Goal: Use online tool/utility: Utilize a website feature to perform a specific function

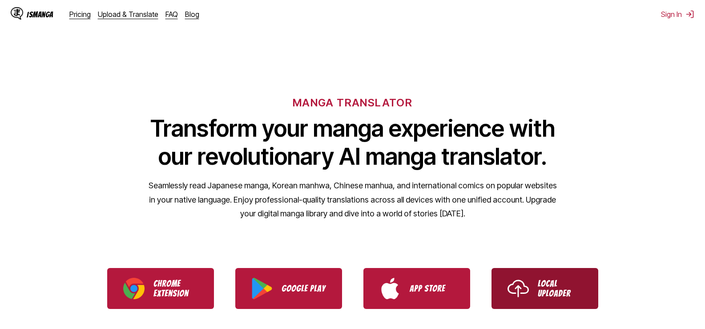
click at [563, 294] on p "Local Uploader" at bounding box center [560, 288] width 44 height 20
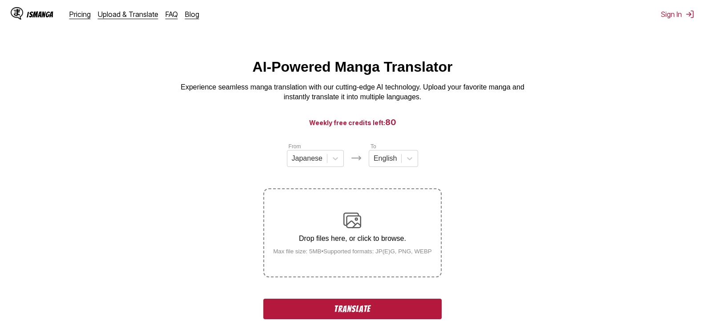
scroll to position [44, 0]
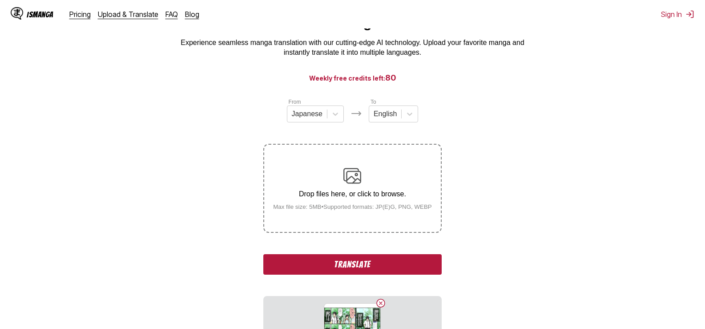
click at [360, 265] on button "Translate" at bounding box center [352, 264] width 178 height 20
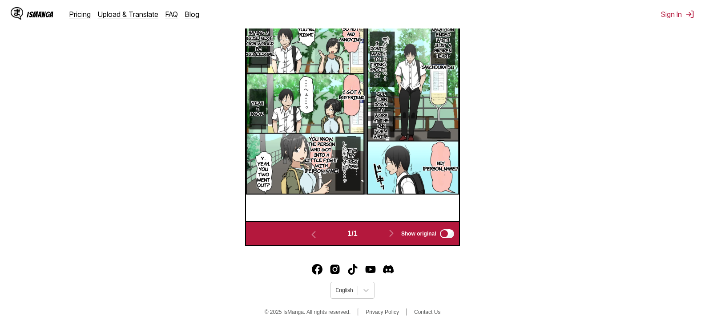
scroll to position [117, 0]
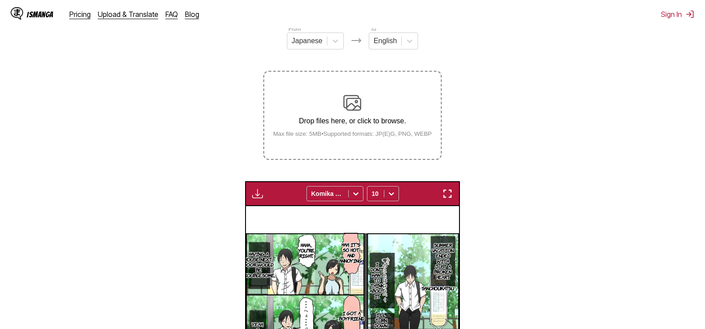
click at [255, 196] on img "button" at bounding box center [257, 193] width 11 height 11
click at [592, 166] on section "From Japanese To English Drop files here, or click to browse. Max file size: 5M…" at bounding box center [352, 245] width 690 height 442
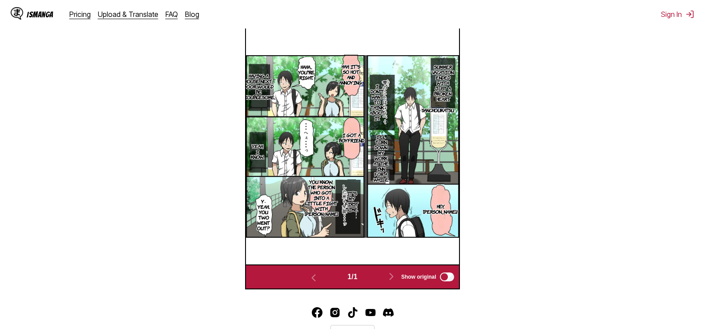
scroll to position [73, 0]
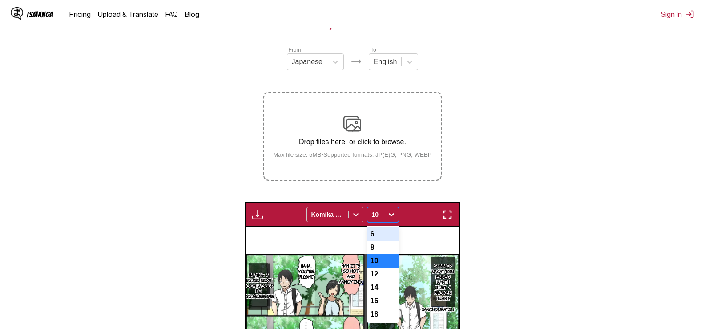
click at [392, 222] on div "7 results available. Use Up and Down to choose options, press Enter to select t…" at bounding box center [383, 214] width 32 height 15
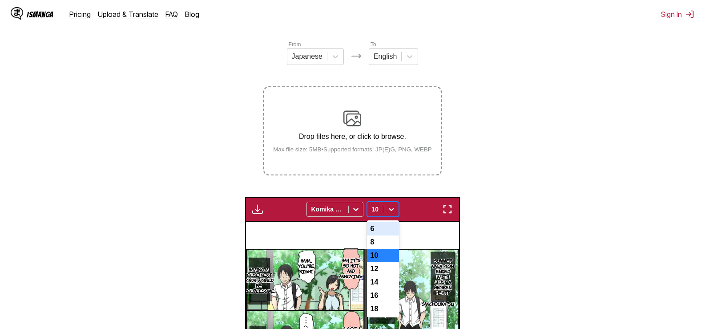
scroll to position [104, 0]
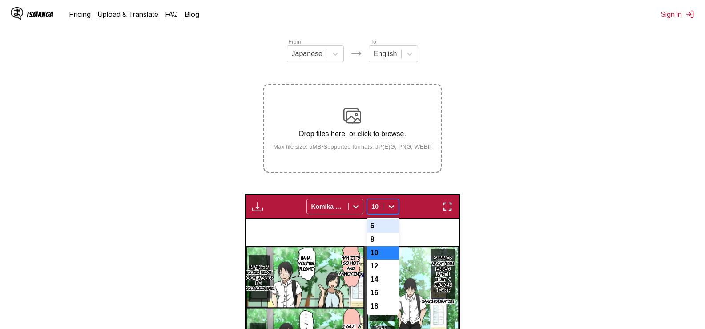
click at [379, 227] on div "6" at bounding box center [383, 225] width 32 height 13
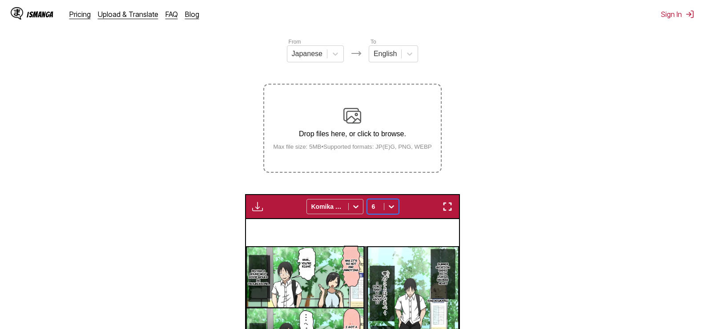
scroll to position [238, 0]
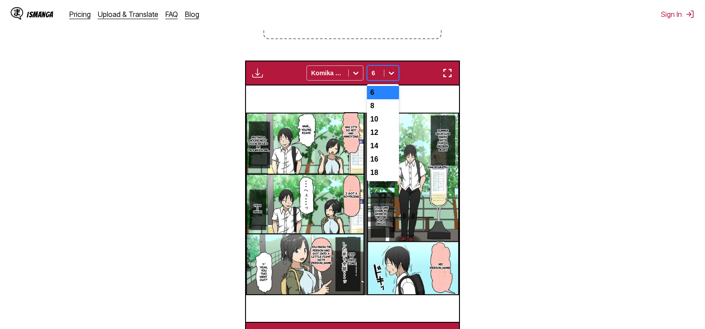
click at [387, 74] on icon at bounding box center [391, 72] width 9 height 9
click at [379, 121] on div "10" at bounding box center [383, 118] width 32 height 13
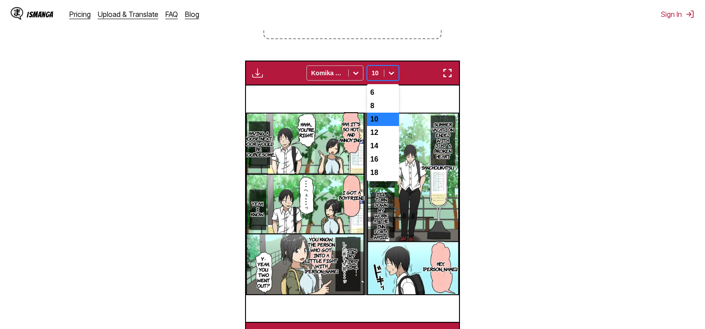
click at [391, 72] on icon at bounding box center [391, 72] width 9 height 9
click at [382, 108] on div "8" at bounding box center [383, 105] width 32 height 13
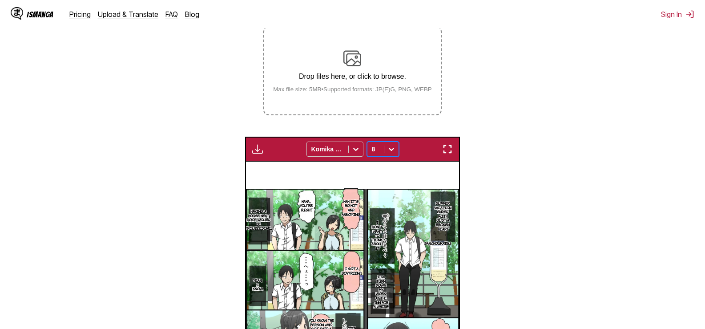
scroll to position [28, 0]
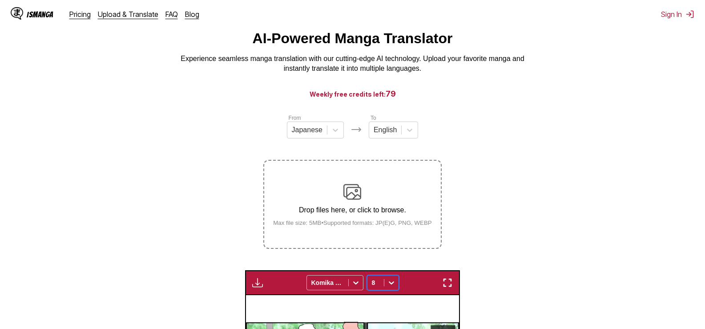
click at [252, 282] on img "button" at bounding box center [257, 282] width 11 height 11
click at [517, 244] on section "From Japanese To English Drop files here, or click to browse. Max file size: 5M…" at bounding box center [352, 334] width 690 height 442
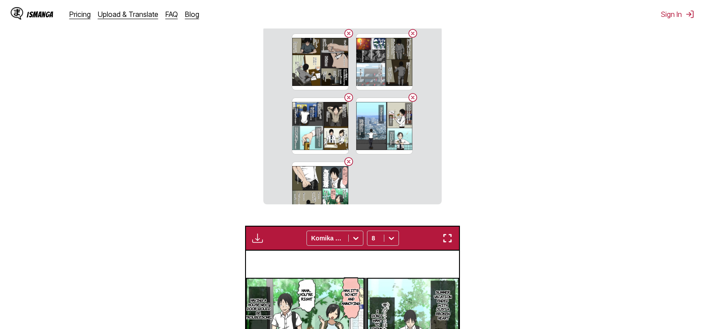
scroll to position [136, 0]
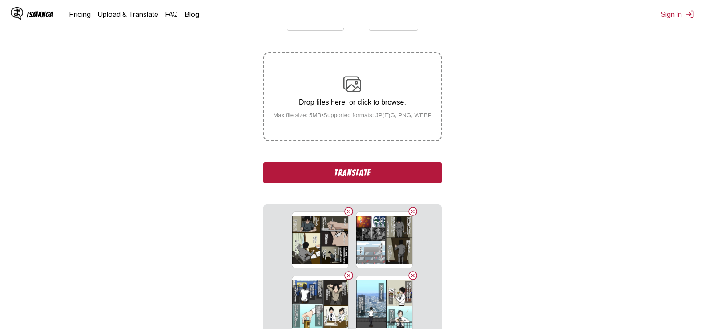
click at [401, 174] on button "Translate" at bounding box center [352, 172] width 178 height 20
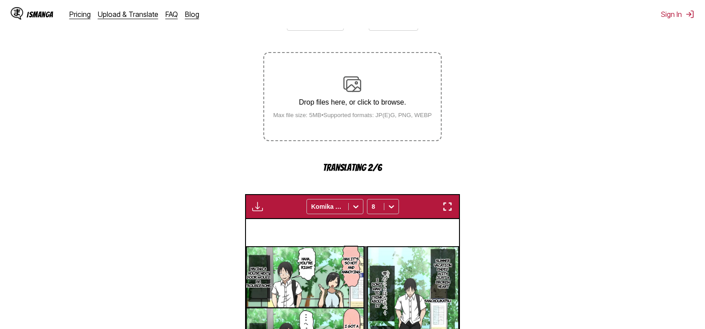
scroll to position [358, 0]
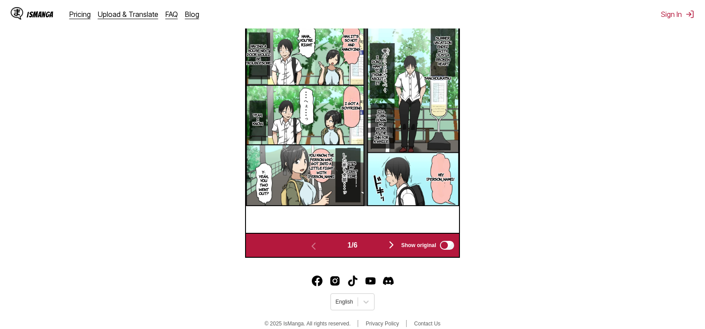
click at [393, 245] on img "button" at bounding box center [391, 244] width 11 height 11
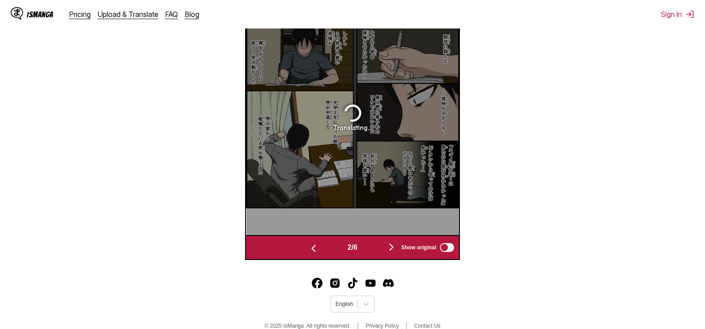
click at [393, 248] on img "button" at bounding box center [391, 246] width 11 height 11
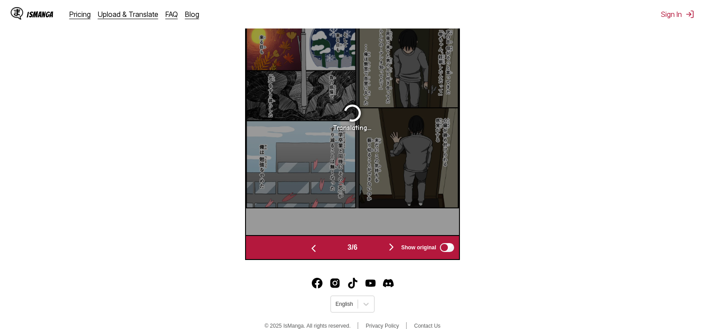
click at [393, 248] on img "button" at bounding box center [391, 246] width 11 height 11
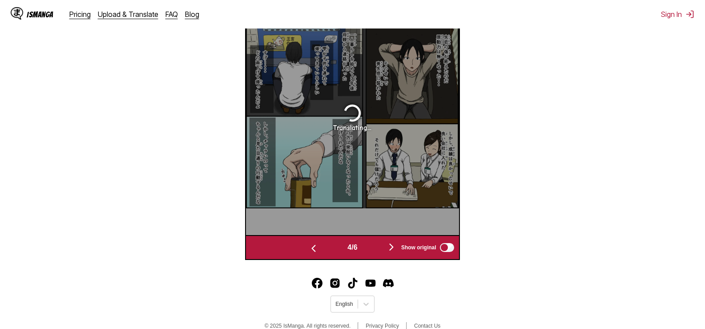
click at [393, 248] on img "button" at bounding box center [391, 246] width 11 height 11
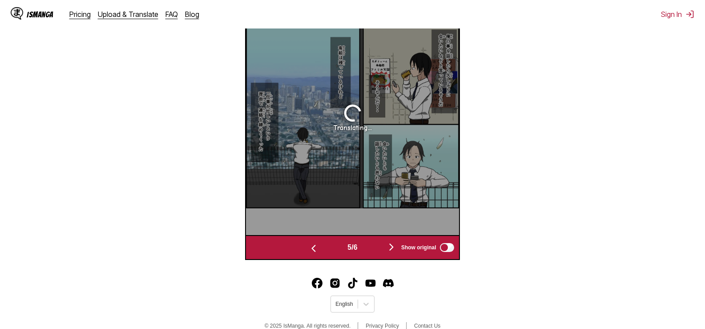
click at [393, 248] on img "button" at bounding box center [391, 246] width 11 height 11
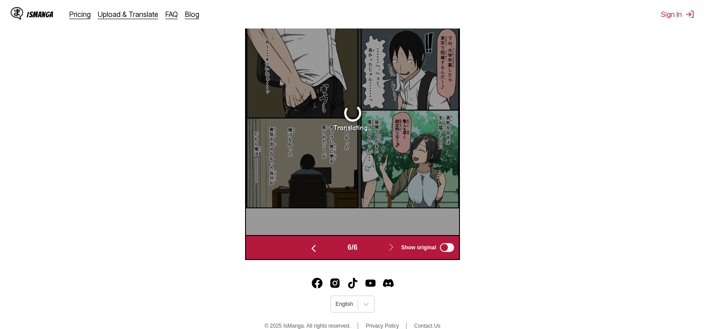
click at [309, 246] on img "button" at bounding box center [313, 248] width 11 height 11
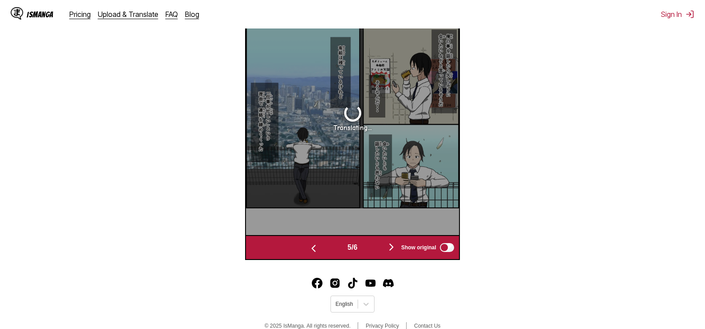
click at [309, 246] on img "button" at bounding box center [313, 248] width 11 height 11
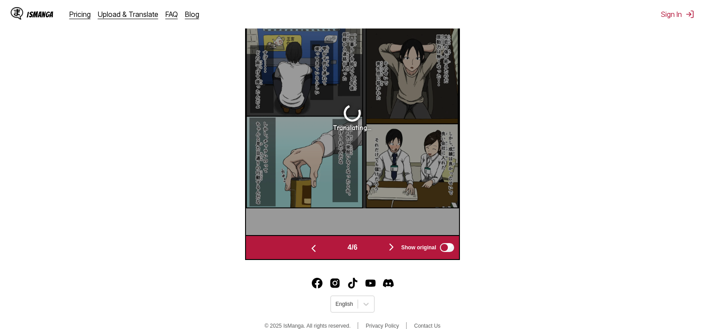
click at [309, 246] on img "button" at bounding box center [313, 248] width 11 height 11
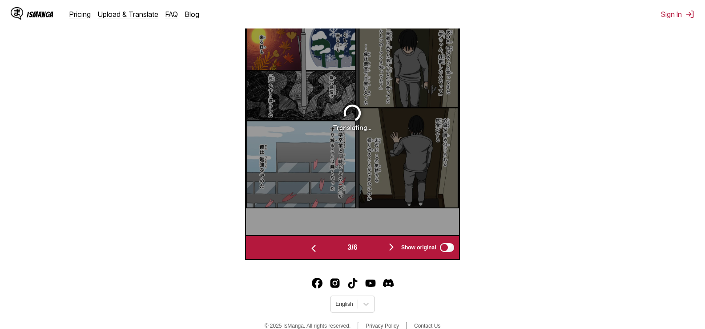
click at [309, 246] on img "button" at bounding box center [313, 248] width 11 height 11
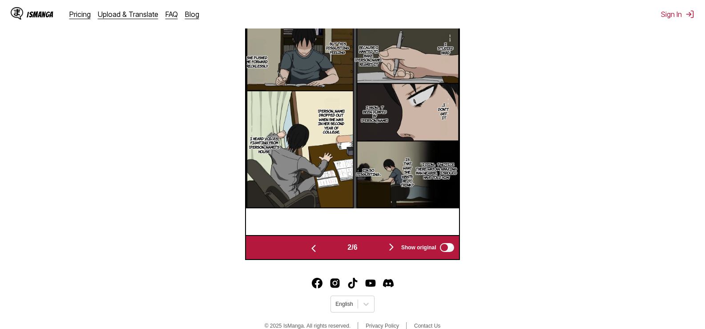
click at [309, 247] on img "button" at bounding box center [313, 248] width 11 height 11
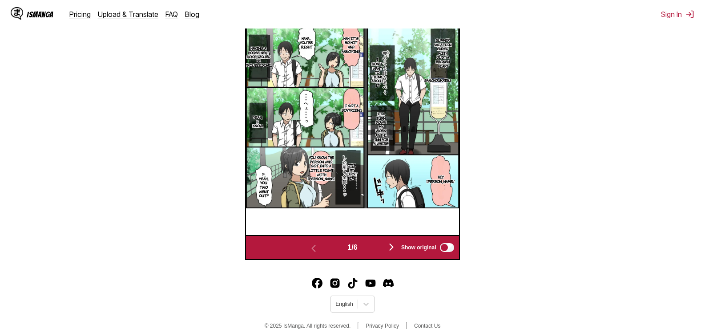
scroll to position [134, 0]
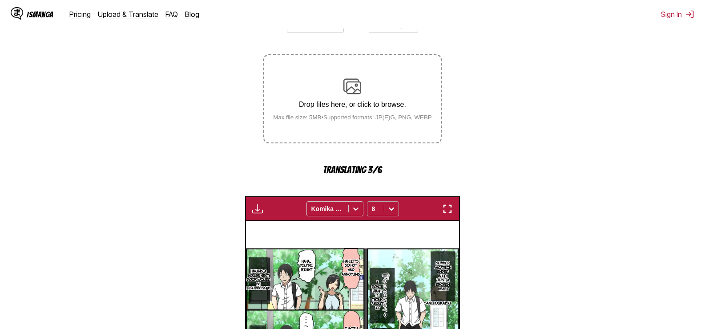
click at [391, 208] on icon at bounding box center [391, 208] width 9 height 9
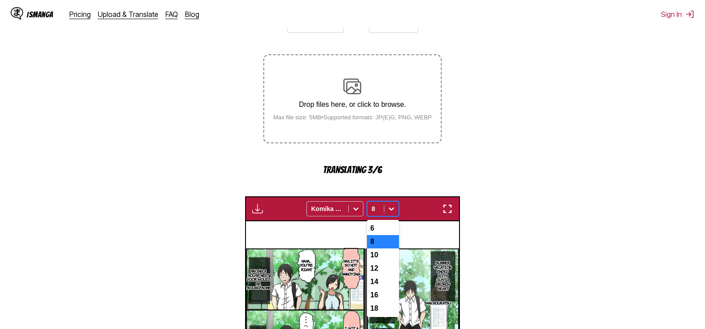
click at [391, 208] on icon at bounding box center [391, 208] width 9 height 9
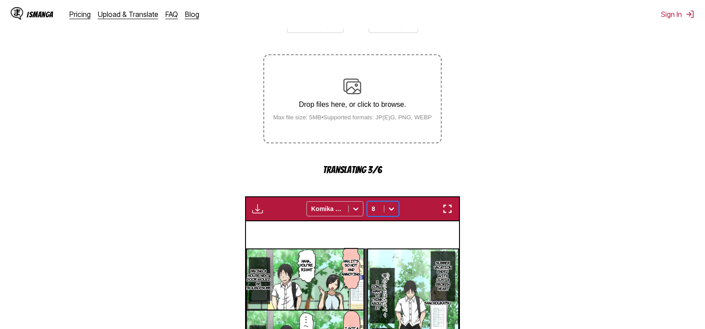
scroll to position [356, 0]
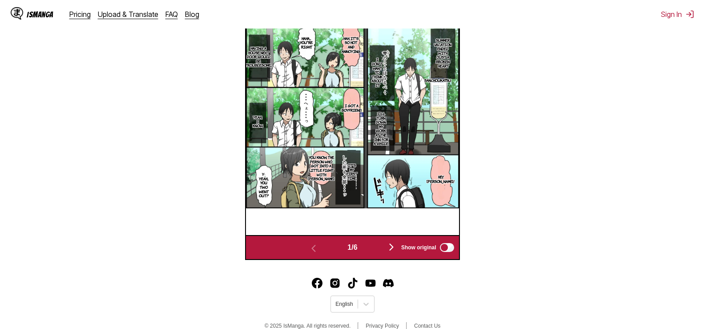
click at [393, 246] on img "button" at bounding box center [391, 246] width 11 height 11
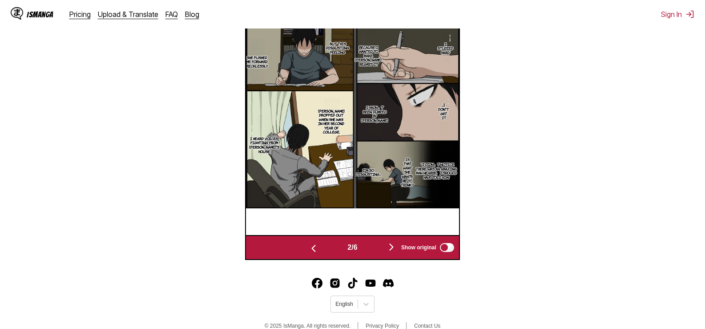
click at [393, 246] on img "button" at bounding box center [391, 246] width 11 height 11
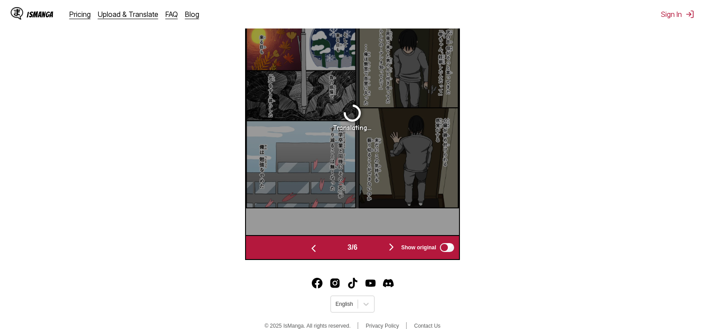
click at [393, 246] on img "button" at bounding box center [391, 246] width 11 height 11
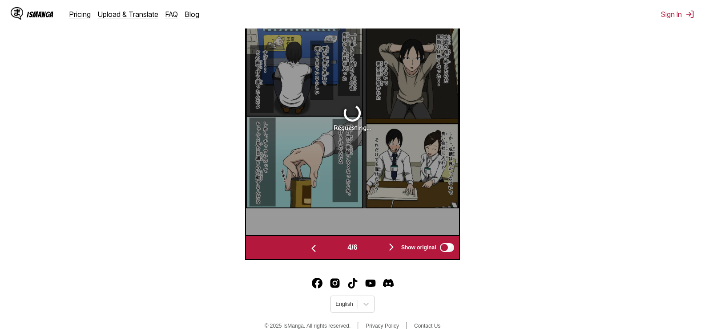
click at [393, 246] on img "button" at bounding box center [391, 246] width 11 height 11
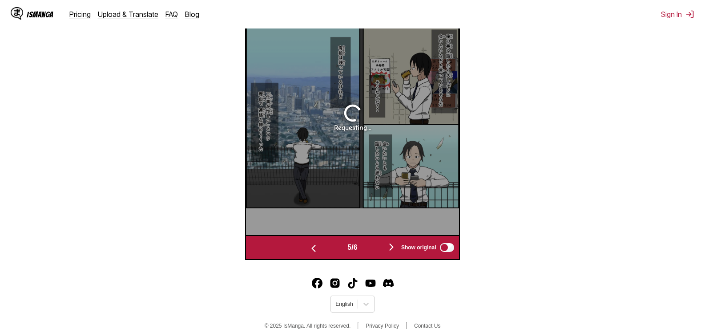
click at [393, 246] on img "button" at bounding box center [391, 246] width 11 height 11
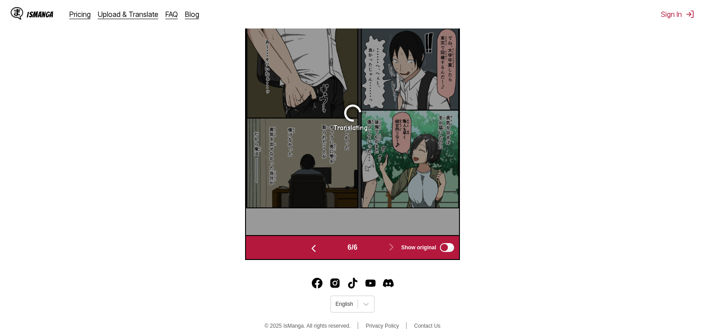
click at [309, 248] on img "button" at bounding box center [313, 248] width 11 height 11
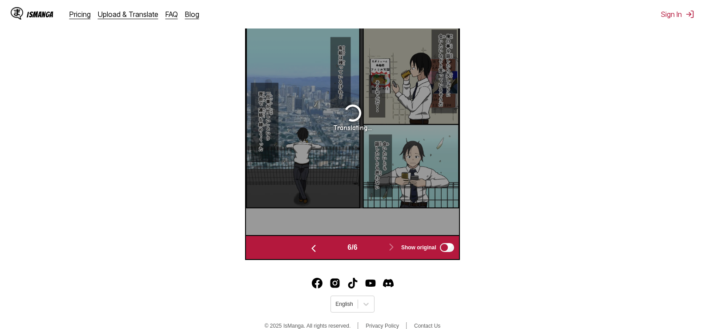
click at [309, 248] on img "button" at bounding box center [313, 248] width 11 height 11
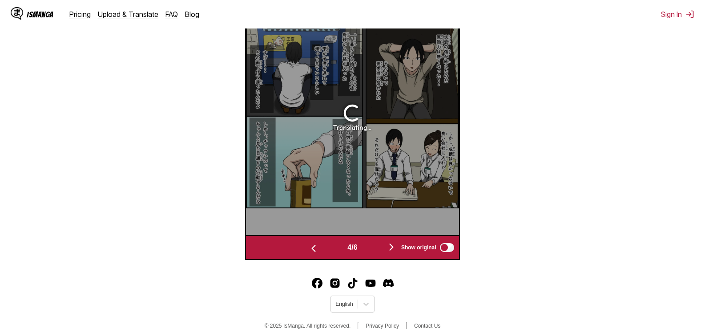
click at [309, 248] on img "button" at bounding box center [313, 248] width 11 height 11
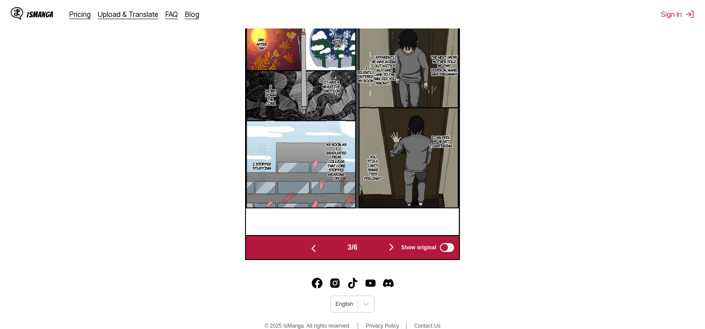
click at [310, 248] on img "button" at bounding box center [313, 248] width 11 height 11
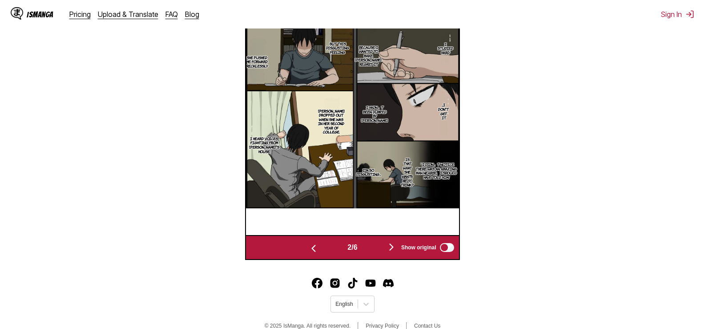
click at [310, 248] on img "button" at bounding box center [313, 248] width 11 height 11
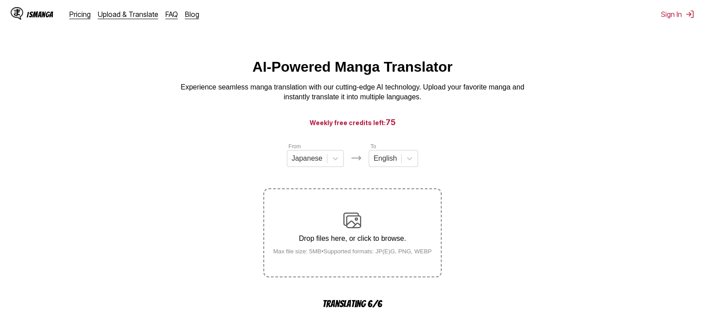
scroll to position [267, 0]
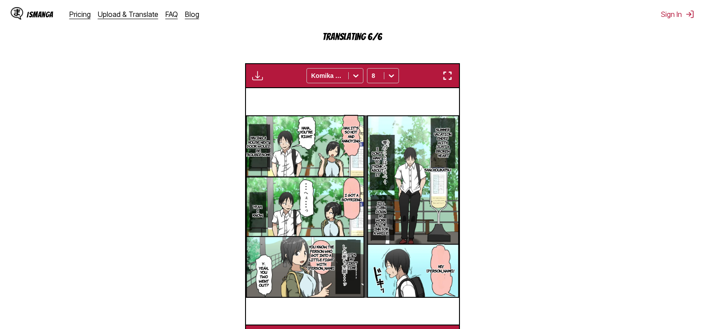
click at [443, 77] on img "button" at bounding box center [447, 75] width 11 height 11
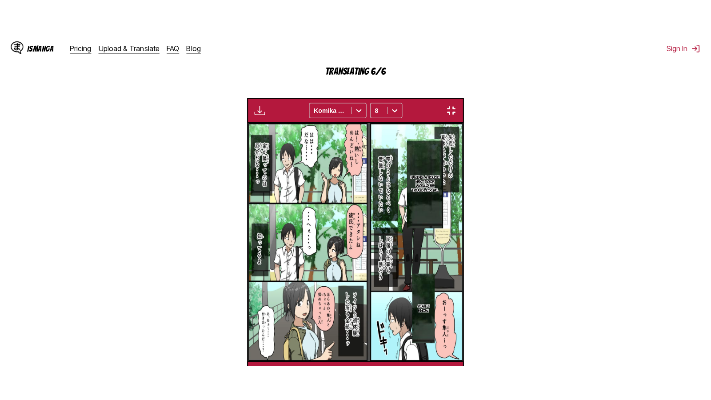
scroll to position [101, 0]
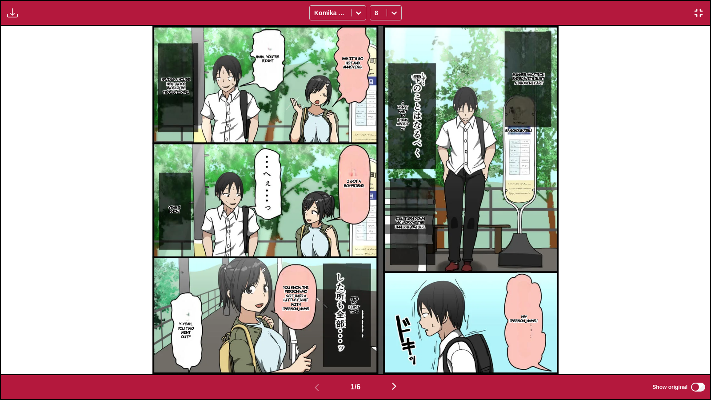
click at [398, 328] on img "button" at bounding box center [394, 386] width 11 height 11
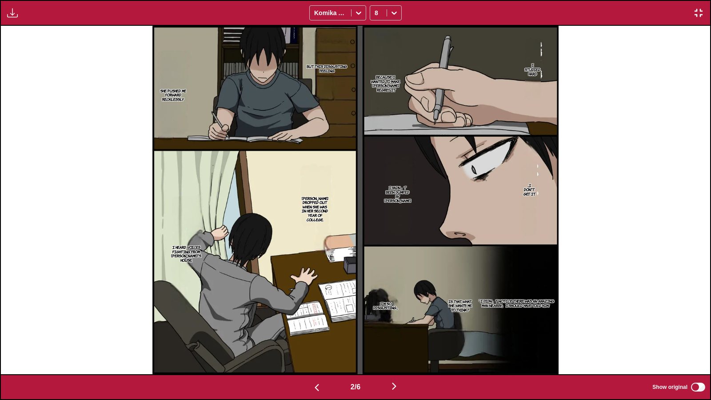
click at [398, 328] on img "button" at bounding box center [394, 386] width 11 height 11
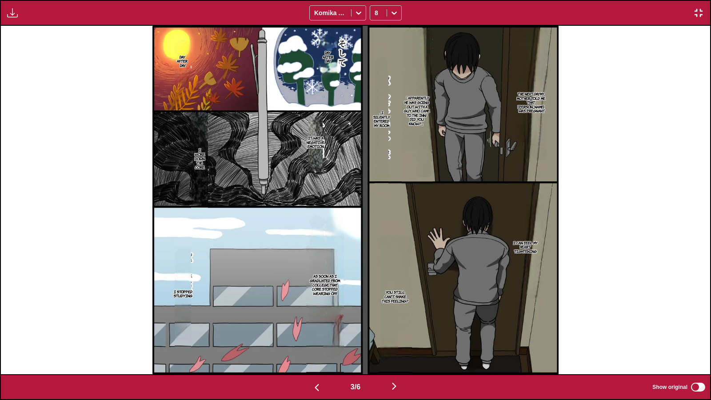
click at [398, 328] on img "button" at bounding box center [394, 386] width 11 height 11
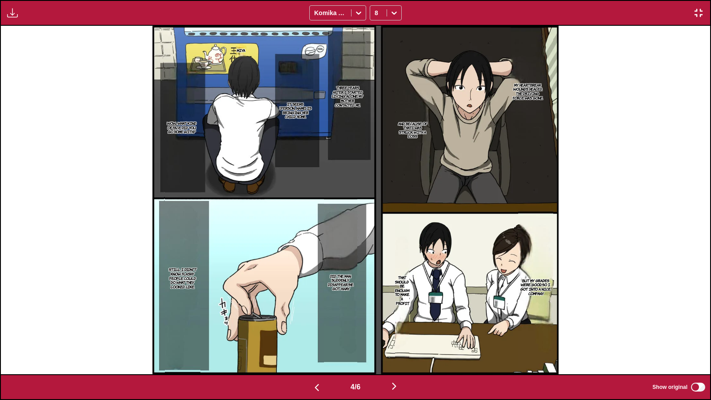
click at [398, 328] on img "button" at bounding box center [394, 386] width 11 height 11
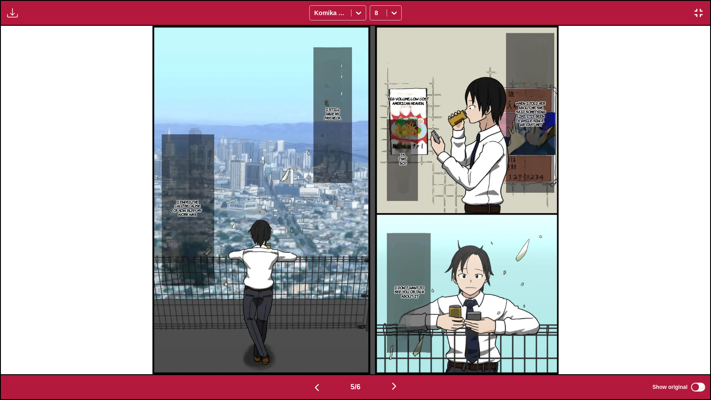
click at [398, 328] on img "button" at bounding box center [394, 386] width 11 height 11
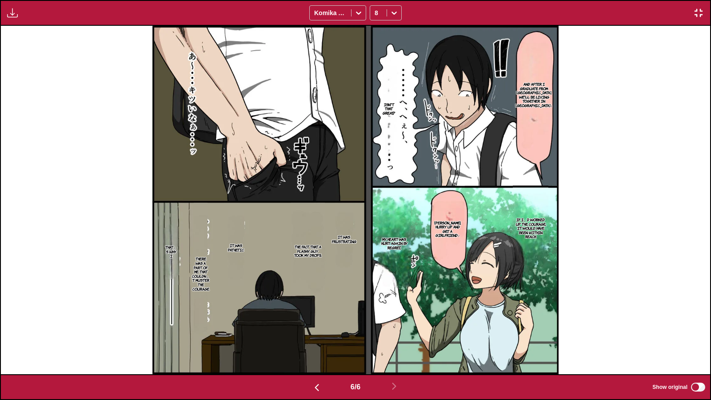
click at [313, 328] on img "button" at bounding box center [317, 387] width 11 height 11
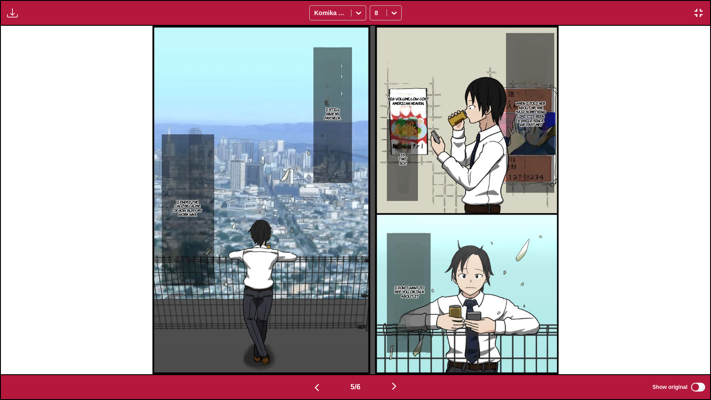
click at [313, 328] on img "button" at bounding box center [317, 387] width 11 height 11
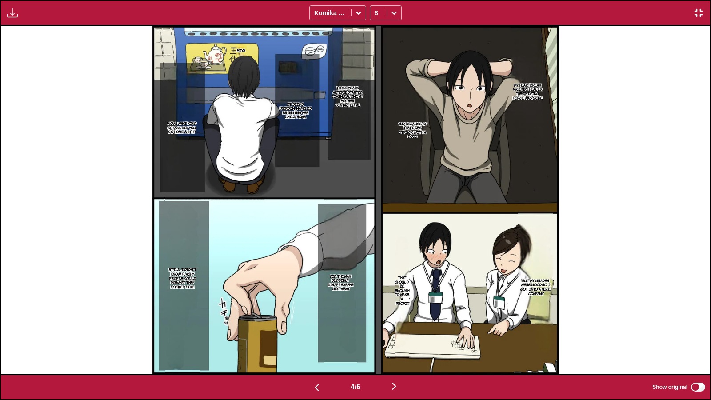
click at [313, 328] on img "button" at bounding box center [317, 387] width 11 height 11
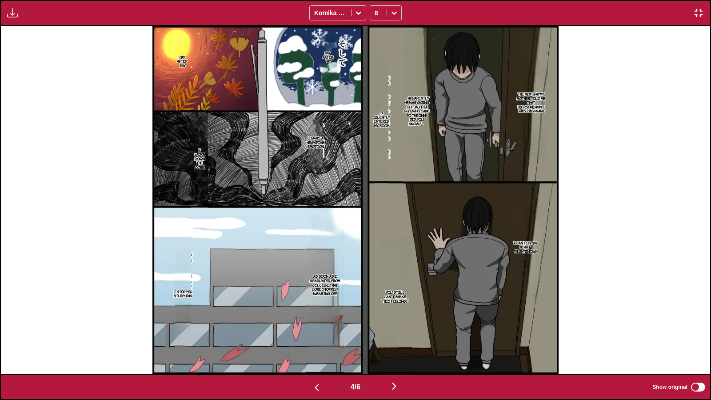
click at [313, 328] on img "button" at bounding box center [317, 387] width 11 height 11
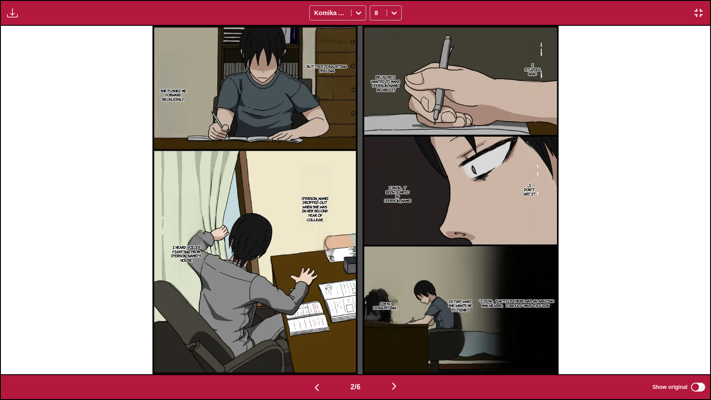
click at [313, 328] on img "button" at bounding box center [317, 387] width 11 height 11
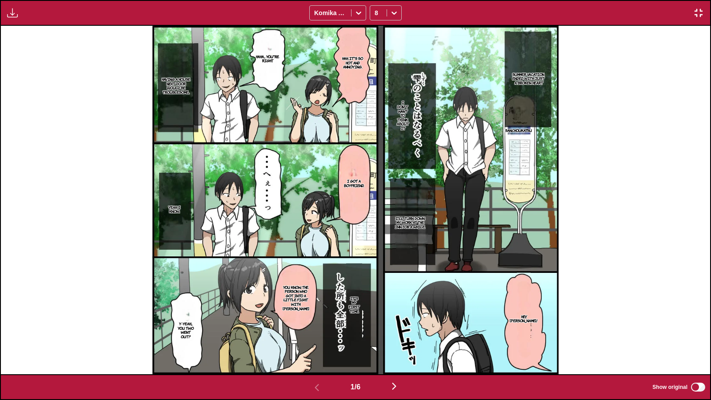
click at [398, 328] on img "button" at bounding box center [394, 386] width 11 height 11
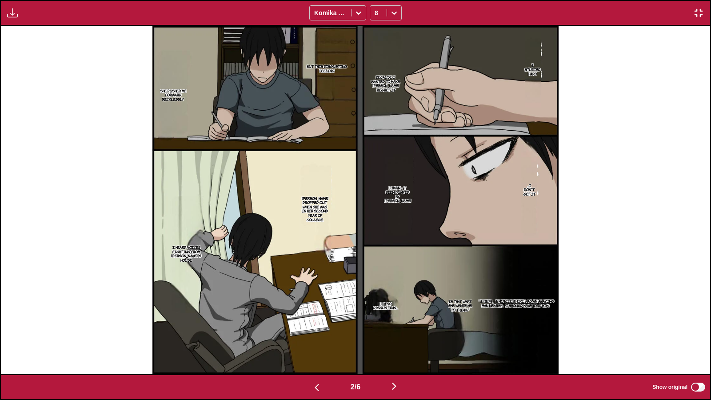
click at [394, 328] on img "button" at bounding box center [394, 386] width 11 height 11
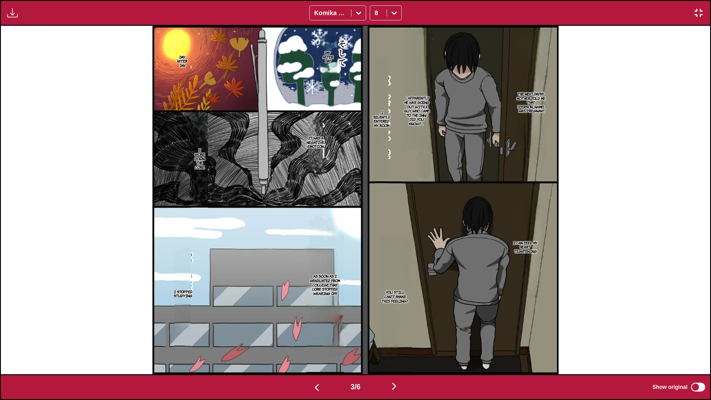
click at [396, 328] on img "button" at bounding box center [394, 386] width 11 height 11
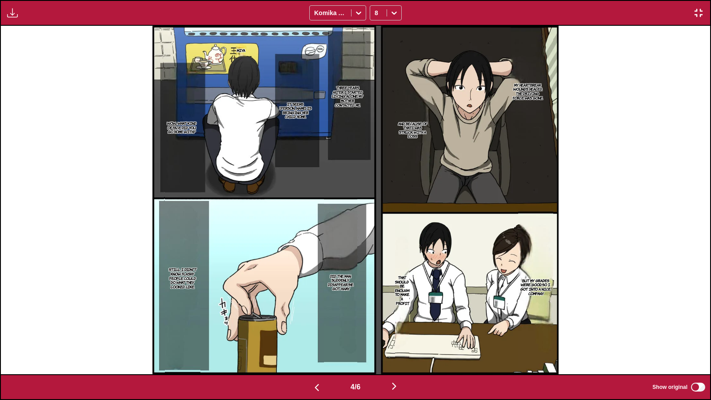
click at [396, 328] on img "button" at bounding box center [394, 386] width 11 height 11
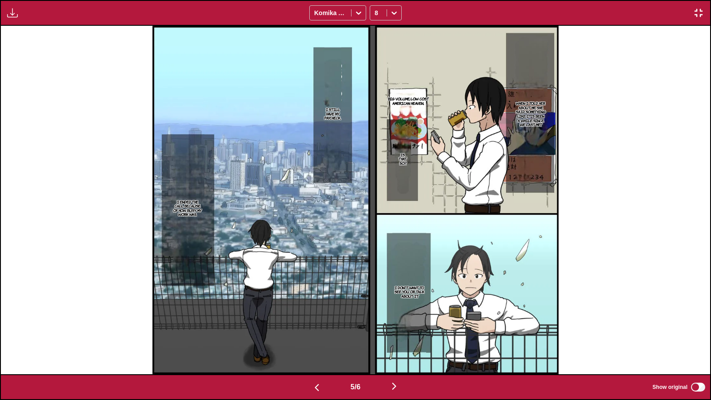
click at [313, 328] on img "button" at bounding box center [317, 387] width 11 height 11
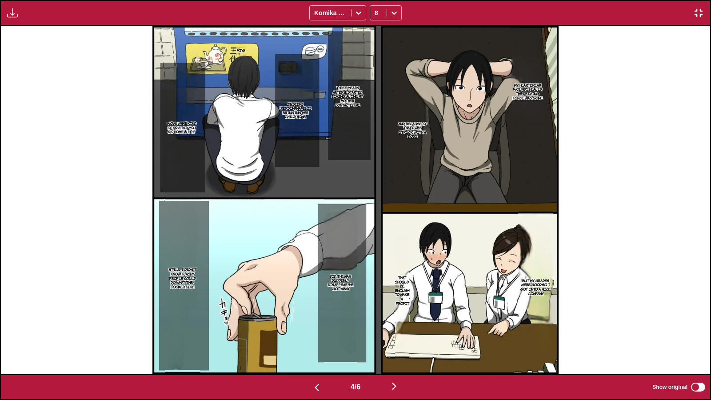
click at [397, 328] on img "button" at bounding box center [394, 386] width 11 height 11
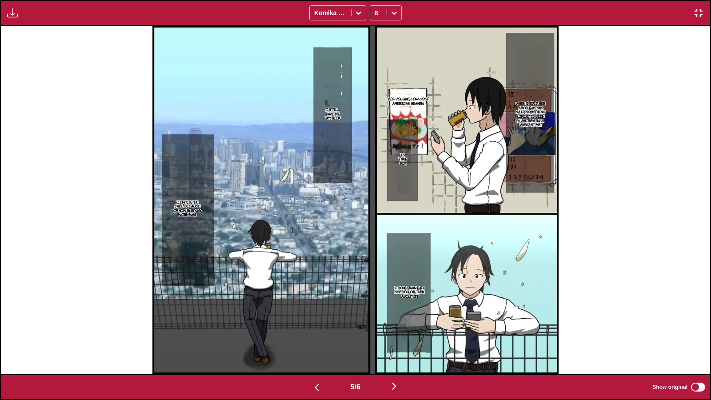
click at [395, 328] on img "button" at bounding box center [394, 386] width 11 height 11
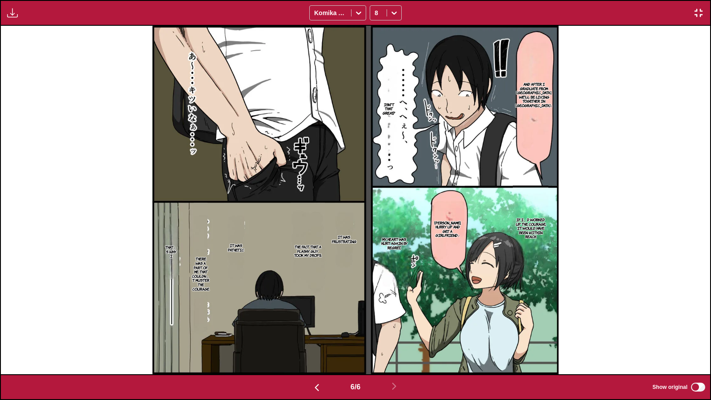
click at [312, 328] on img "button" at bounding box center [317, 387] width 11 height 11
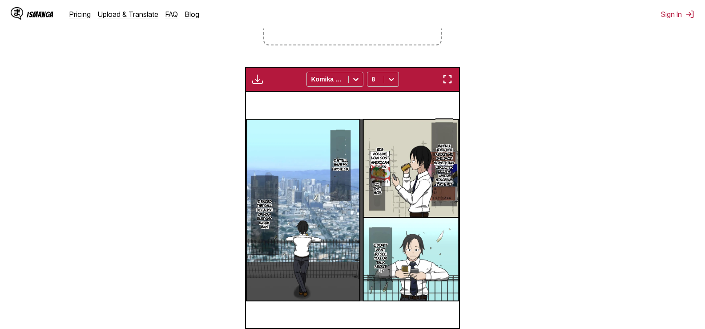
scroll to position [340, 0]
